Goal: Task Accomplishment & Management: Use online tool/utility

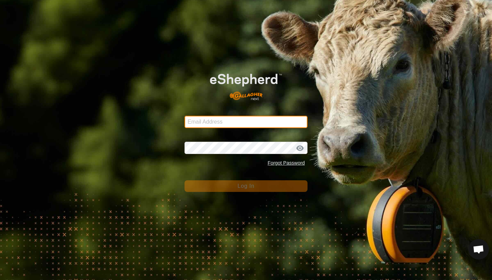
type input "[EMAIL_ADDRESS][DOMAIN_NAME]"
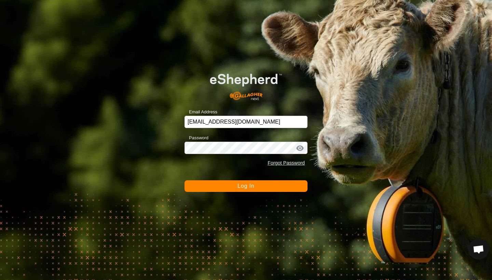
click at [236, 186] on button "Log In" at bounding box center [246, 186] width 123 height 12
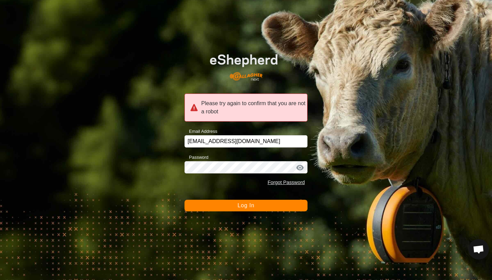
click at [235, 205] on button "Log In" at bounding box center [246, 206] width 123 height 12
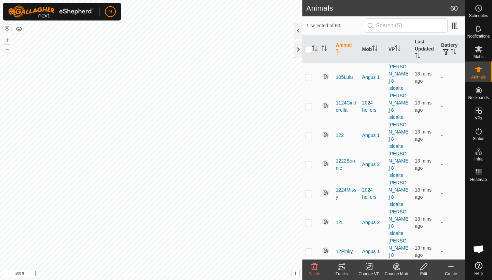
click at [343, 267] on icon at bounding box center [342, 266] width 6 height 5
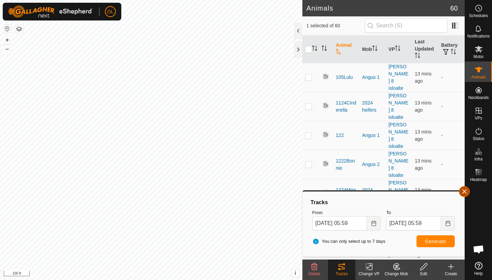
click at [461, 193] on button "button" at bounding box center [464, 191] width 11 height 11
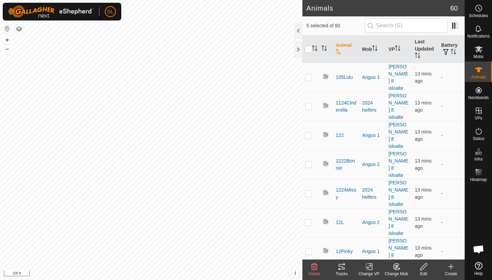
checkbox input "true"
checkbox input "false"
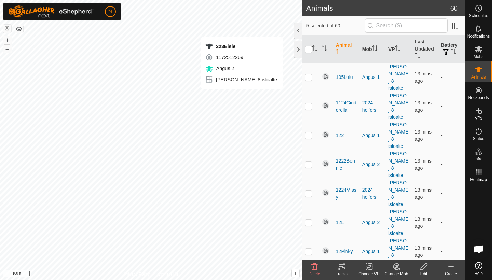
checkbox input "false"
checkbox input "true"
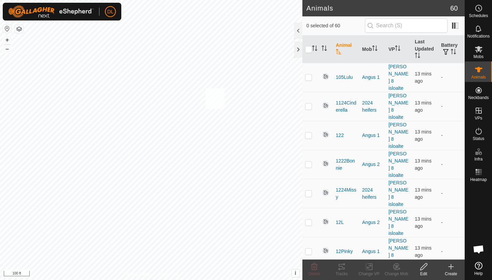
checkbox input "true"
click at [343, 271] on div "Tracks" at bounding box center [341, 274] width 27 height 6
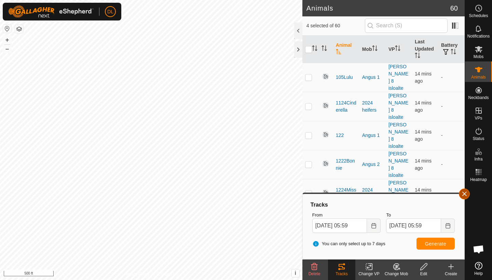
click at [465, 195] on button "button" at bounding box center [464, 194] width 11 height 11
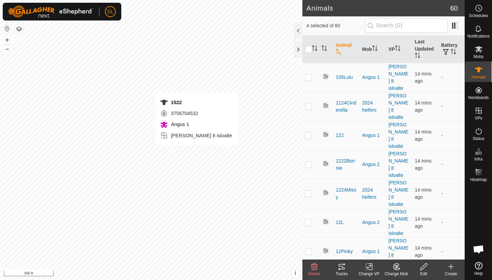
checkbox input "false"
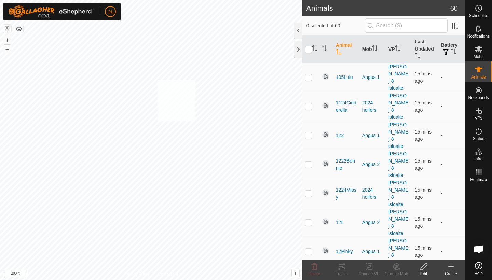
checkbox input "true"
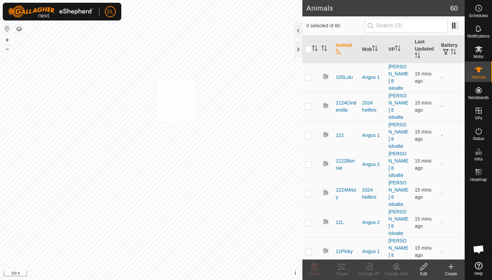
checkbox input "true"
click at [343, 270] on icon at bounding box center [342, 267] width 8 height 8
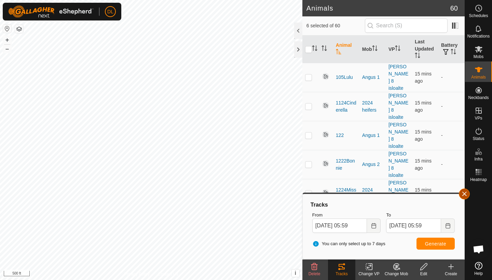
click at [463, 197] on button "button" at bounding box center [464, 194] width 11 height 11
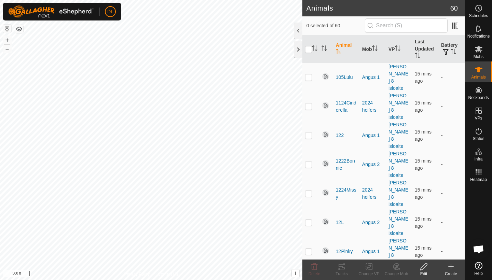
checkbox input "false"
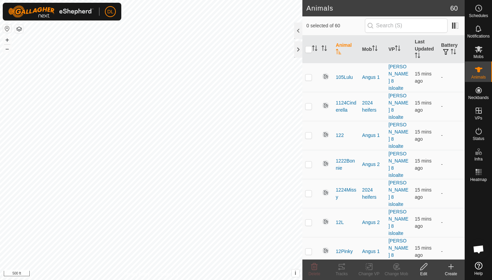
checkbox input "false"
click at [477, 175] on icon at bounding box center [479, 172] width 8 height 8
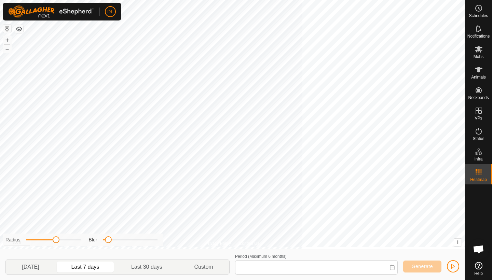
type input "[DATE] - [DATE]"
click at [480, 73] on icon at bounding box center [479, 70] width 8 height 8
